Goal: Information Seeking & Learning: Learn about a topic

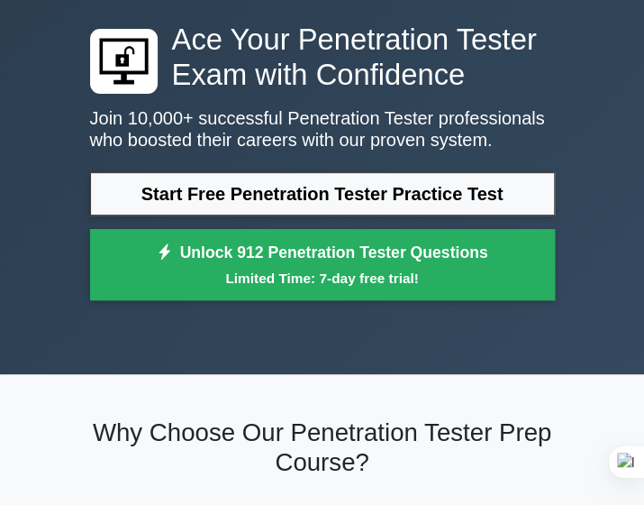
click at [330, 197] on link "Start Free Penetration Tester Practice Test" at bounding box center [322, 193] width 465 height 43
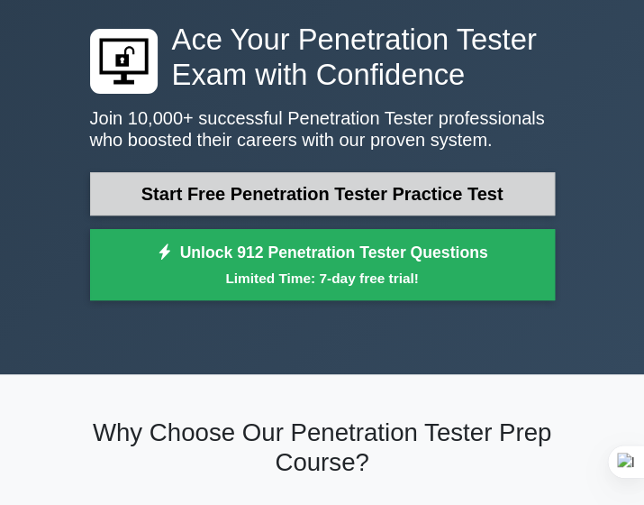
click at [288, 205] on link "Start Free Penetration Tester Practice Test" at bounding box center [322, 193] width 465 height 43
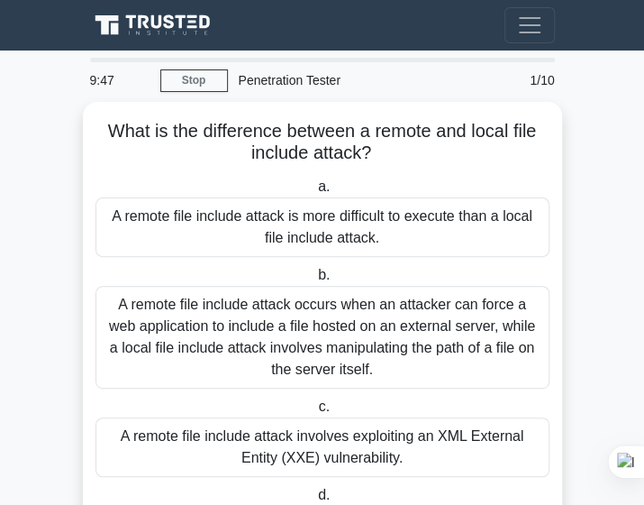
click at [288, 82] on div "Penetration Tester" at bounding box center [356, 80] width 257 height 36
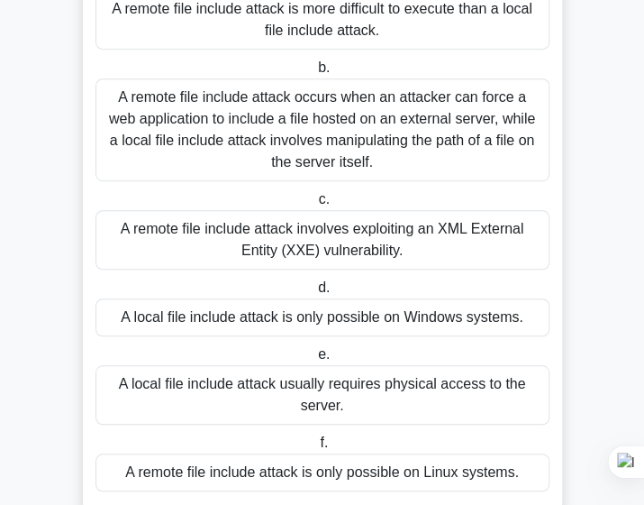
scroll to position [248, 0]
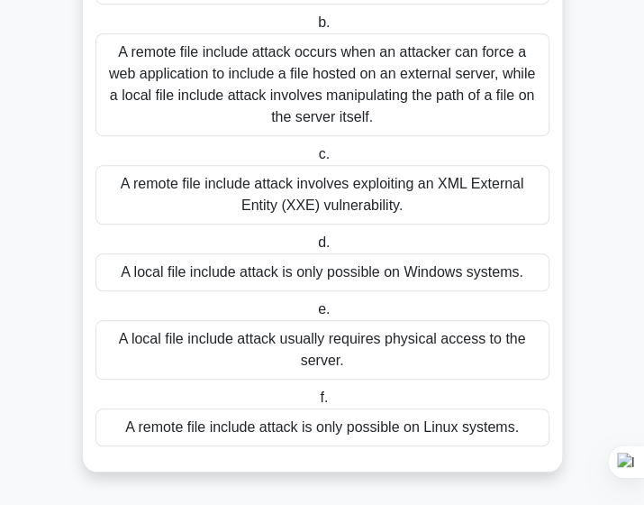
click at [284, 270] on div "A local file include attack is only possible on Windows systems." at bounding box center [323, 272] width 454 height 38
click at [315, 249] on input "d. A local file include attack is only possible on Windows systems." at bounding box center [315, 243] width 0 height 12
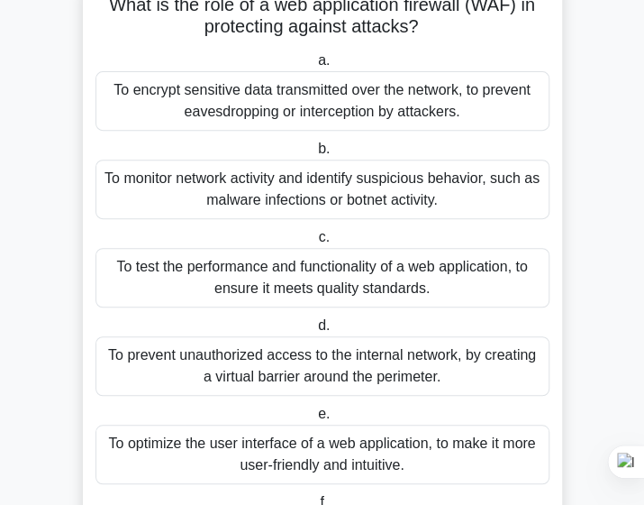
scroll to position [123, 0]
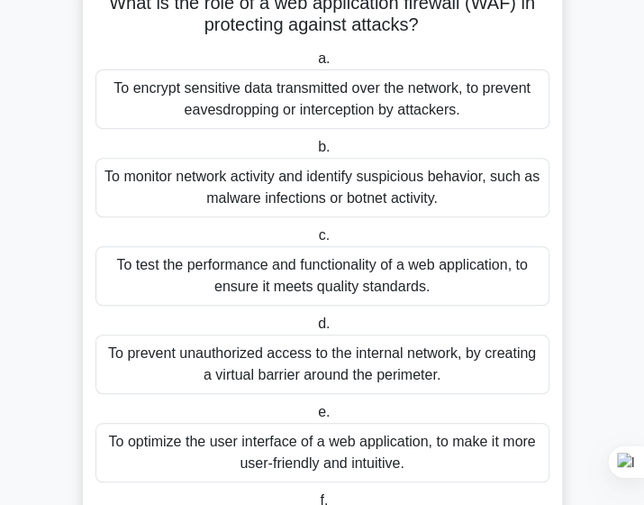
click at [373, 192] on div "To monitor network activity and identify suspicious behavior, such as malware i…" at bounding box center [323, 187] width 454 height 59
click at [315, 153] on input "b. To monitor network activity and identify suspicious behavior, such as malwar…" at bounding box center [315, 147] width 0 height 12
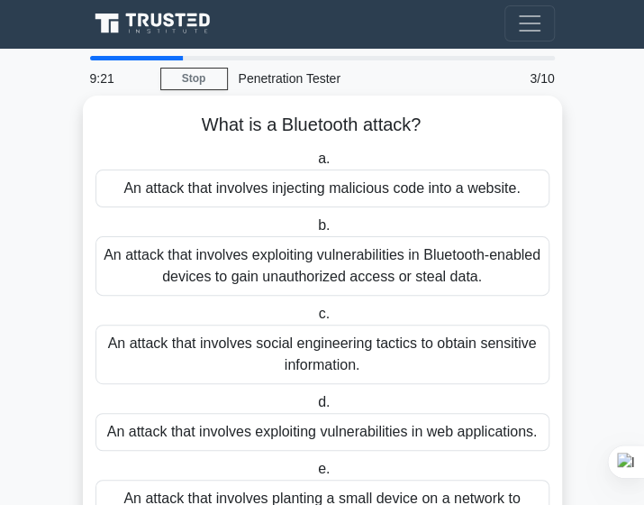
scroll to position [0, 0]
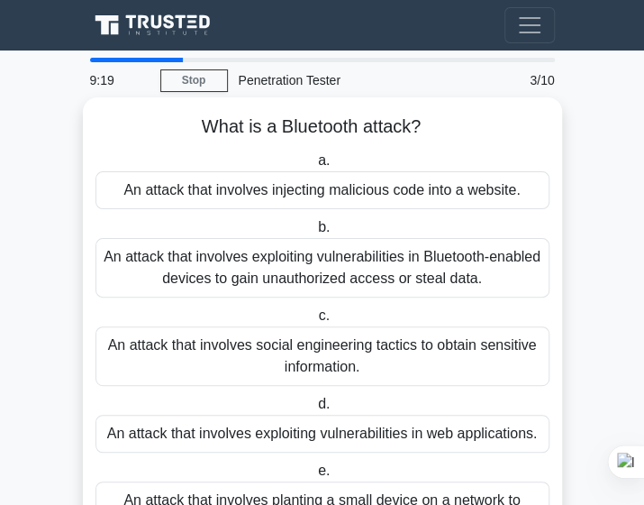
click at [312, 197] on div "An attack that involves injecting malicious code into a website." at bounding box center [323, 190] width 454 height 38
click at [315, 167] on input "a. An attack that involves injecting malicious code into a website." at bounding box center [315, 161] width 0 height 12
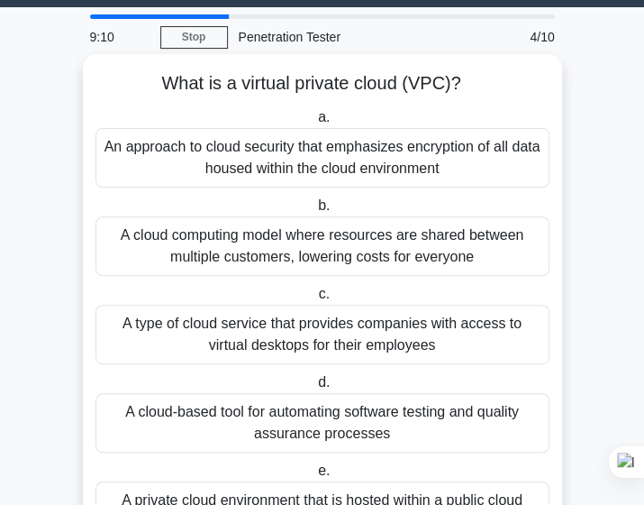
scroll to position [42, 0]
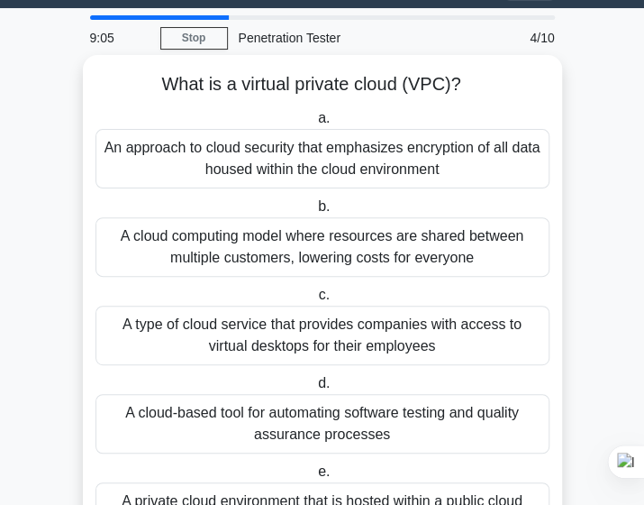
click at [279, 244] on div "A cloud computing model where resources are shared between multiple customers, …" at bounding box center [323, 246] width 454 height 59
click at [315, 213] on input "b. A cloud computing model where resources are shared between multiple customer…" at bounding box center [315, 207] width 0 height 12
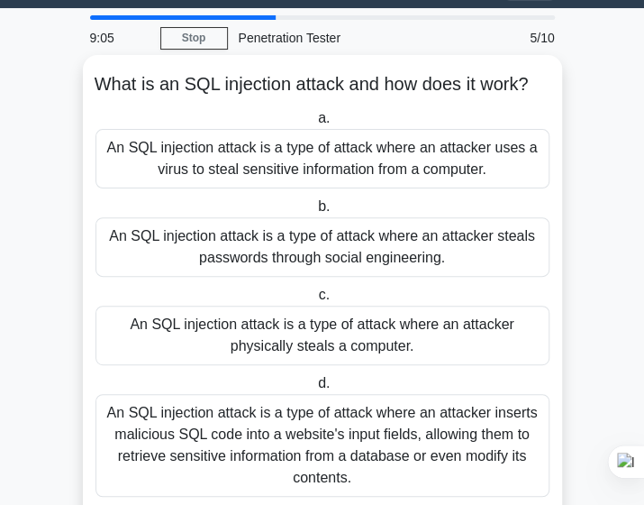
scroll to position [0, 0]
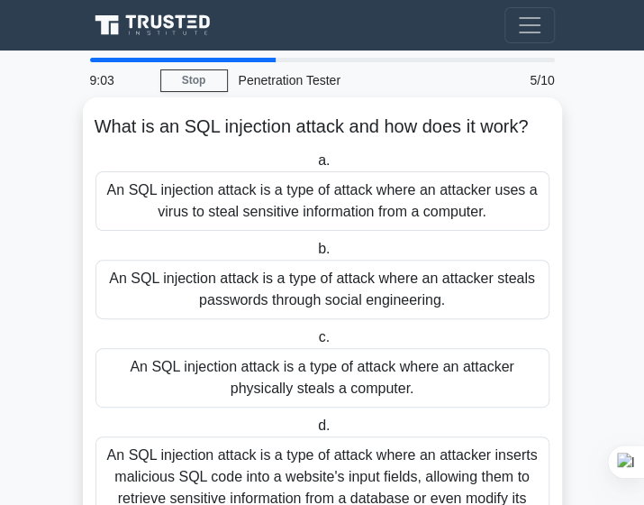
click at [292, 231] on div "An SQL injection attack is a type of attack where an attacker uses a virus to s…" at bounding box center [323, 200] width 454 height 59
click at [315, 167] on input "a. An SQL injection attack is a type of attack where an attacker uses a virus t…" at bounding box center [315, 161] width 0 height 12
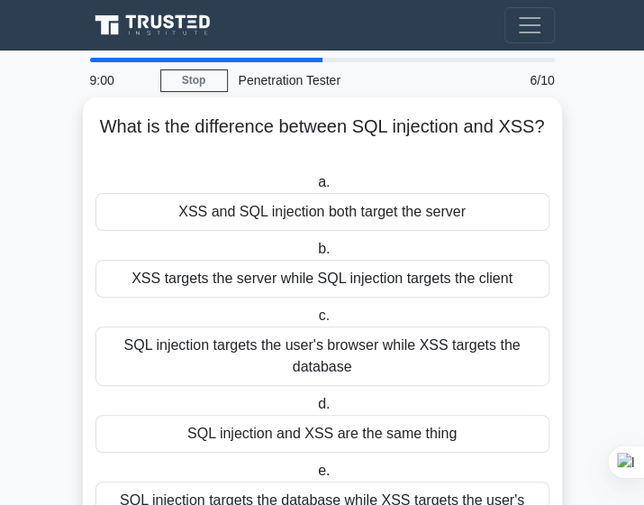
click at [285, 358] on div "SQL injection targets the user's browser while XSS targets the database" at bounding box center [323, 355] width 454 height 59
click at [315, 322] on input "c. SQL injection targets the user's browser while XSS targets the database" at bounding box center [315, 316] width 0 height 12
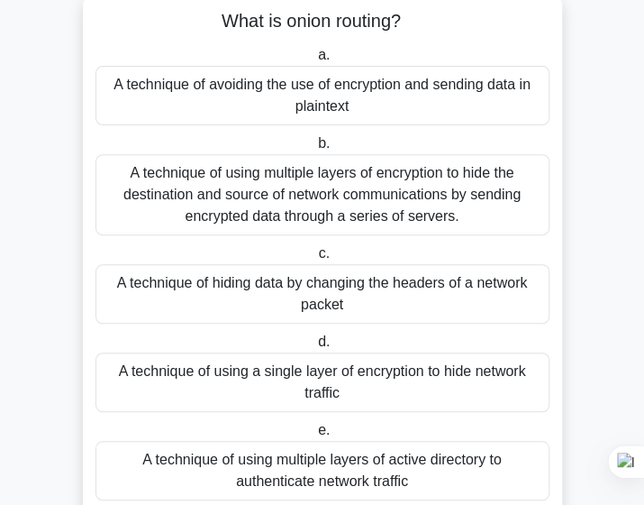
scroll to position [106, 0]
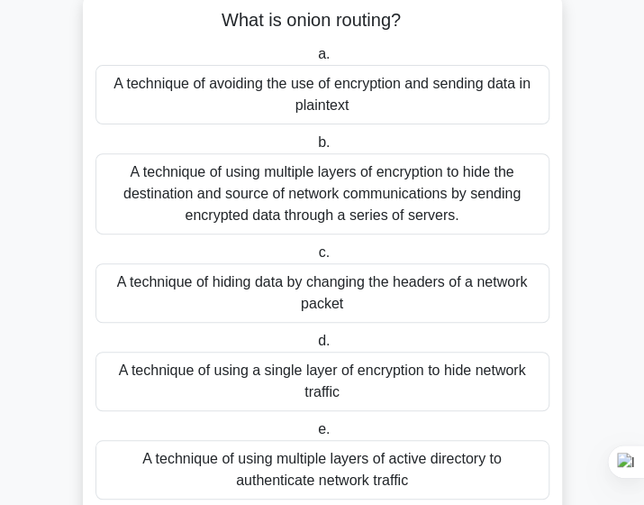
click at [287, 370] on div "A technique of using a single layer of encryption to hide network traffic" at bounding box center [323, 380] width 454 height 59
click at [315, 347] on input "d. A technique of using a single layer of encryption to hide network traffic" at bounding box center [315, 341] width 0 height 12
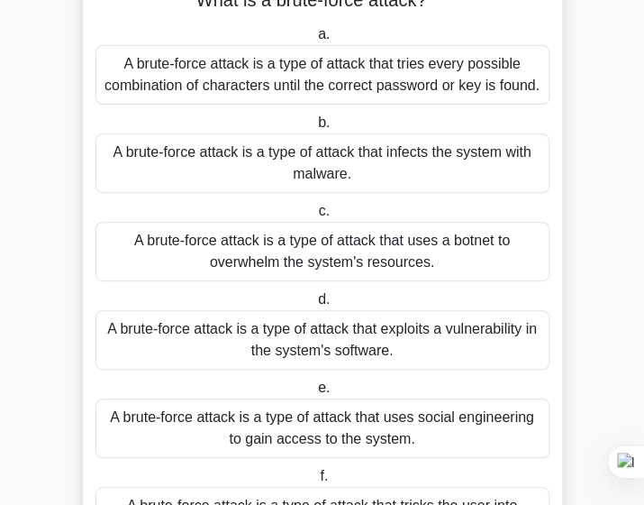
scroll to position [129, 0]
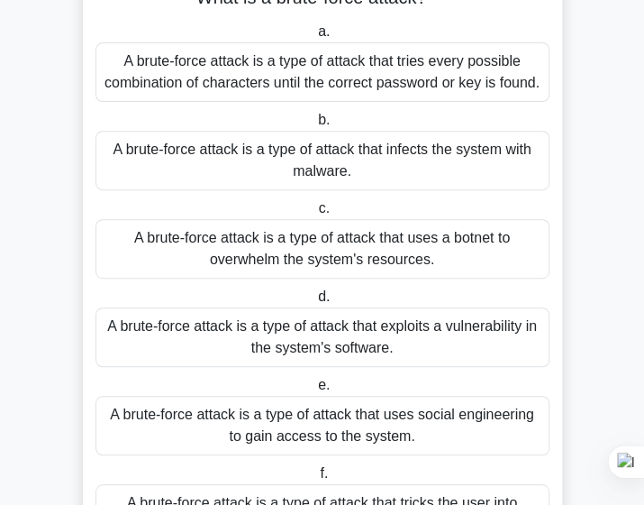
click at [324, 150] on div "A brute-force attack is a type of attack that infects the system with malware." at bounding box center [323, 160] width 454 height 59
click at [315, 126] on input "b. A brute-force attack is a type of attack that infects the system with malwar…" at bounding box center [315, 120] width 0 height 12
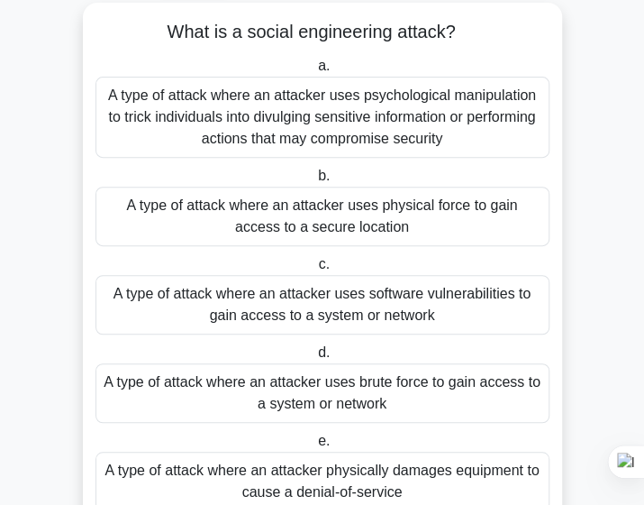
scroll to position [160, 0]
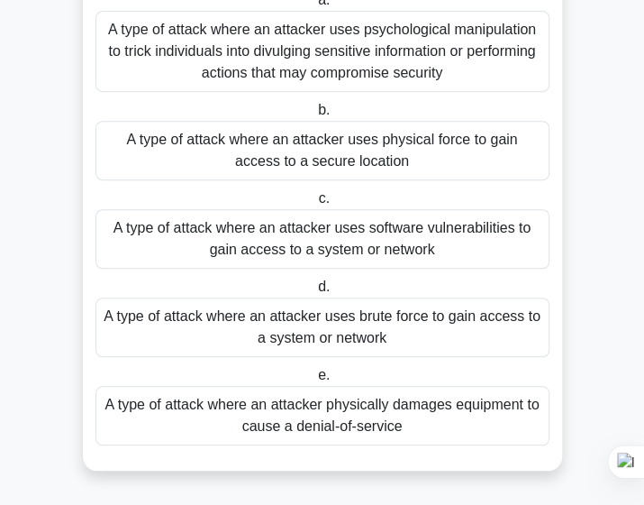
click at [342, 415] on div "A type of attack where an attacker physically damages equipment to cause a deni…" at bounding box center [323, 415] width 454 height 59
click at [315, 381] on input "e. A type of attack where an attacker physically damages equipment to cause a d…" at bounding box center [315, 375] width 0 height 12
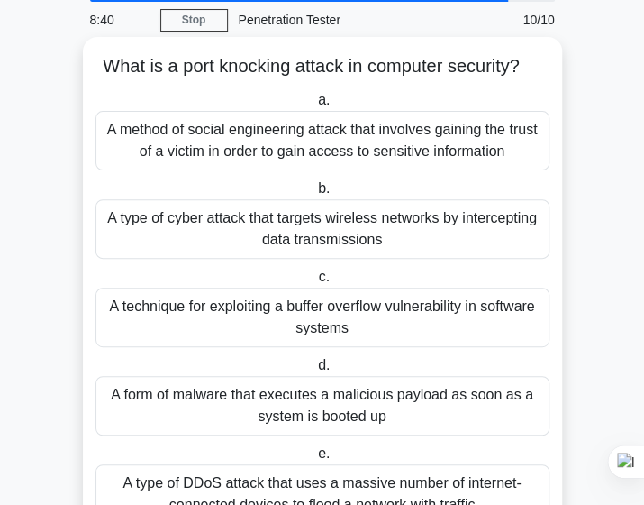
scroll to position [62, 0]
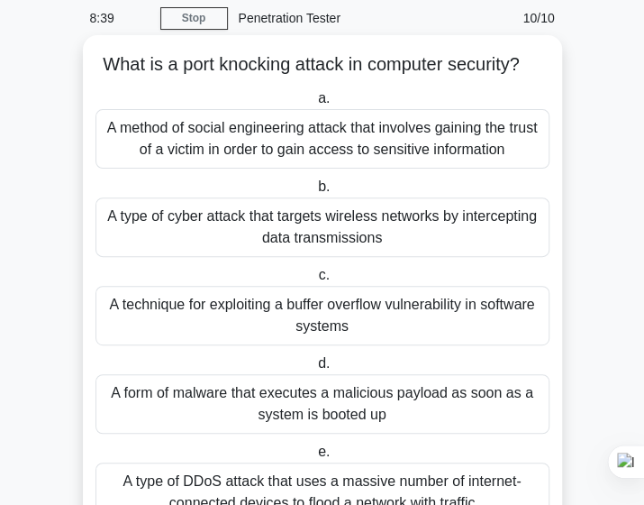
click at [310, 333] on div "A technique for exploiting a buffer overflow vulnerability in software systems" at bounding box center [323, 315] width 454 height 59
click at [315, 281] on input "c. A technique for exploiting a buffer overflow vulnerability in software syste…" at bounding box center [315, 275] width 0 height 12
